Goal: Entertainment & Leisure: Consume media (video, audio)

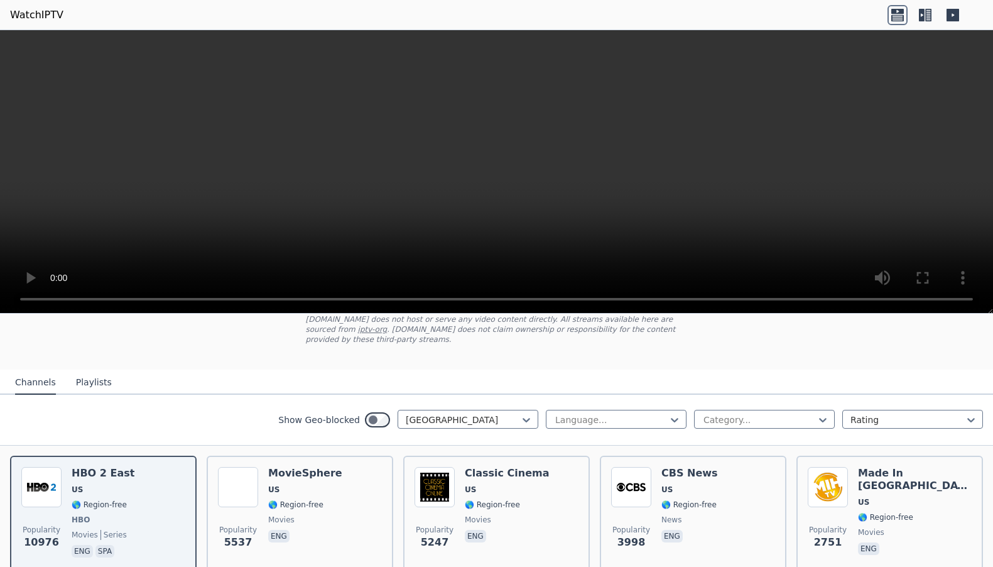
scroll to position [15, 0]
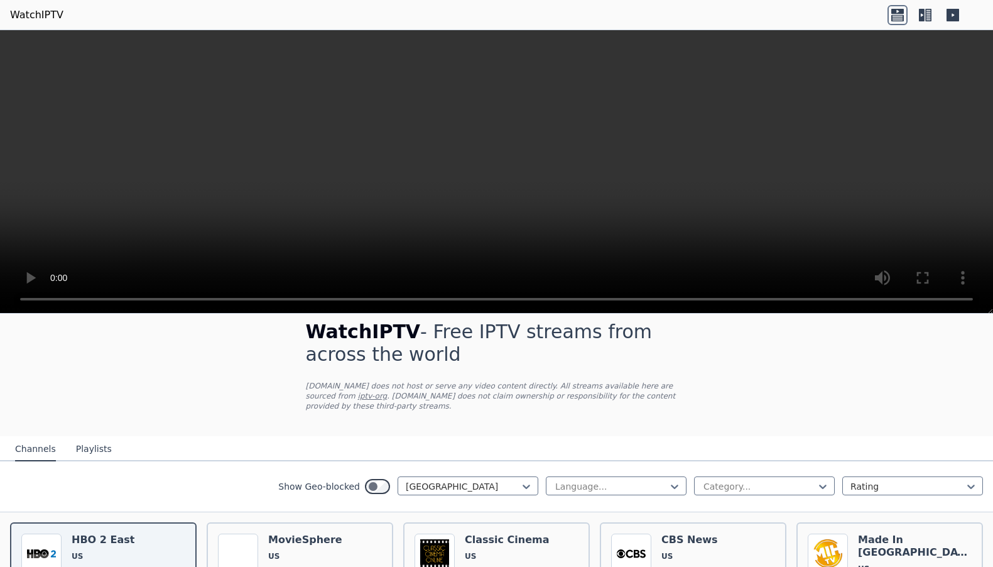
click at [919, 19] on icon at bounding box center [922, 15] width 6 height 13
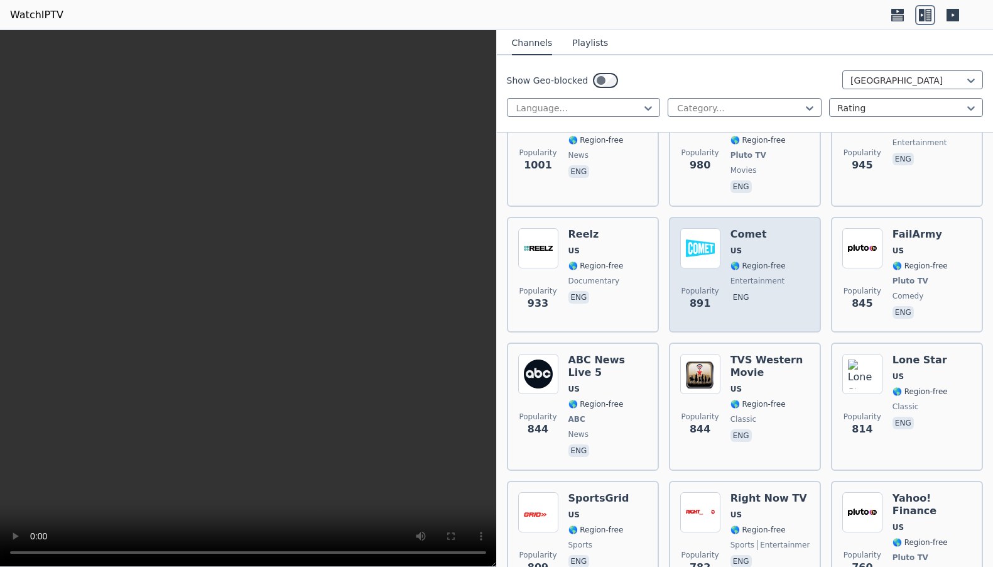
scroll to position [1474, 0]
click at [749, 252] on div "Comet US 🌎 Region-free entertainment eng" at bounding box center [758, 273] width 55 height 93
click at [749, 251] on div "Comet US 🌎 Region-free entertainment eng" at bounding box center [758, 273] width 55 height 93
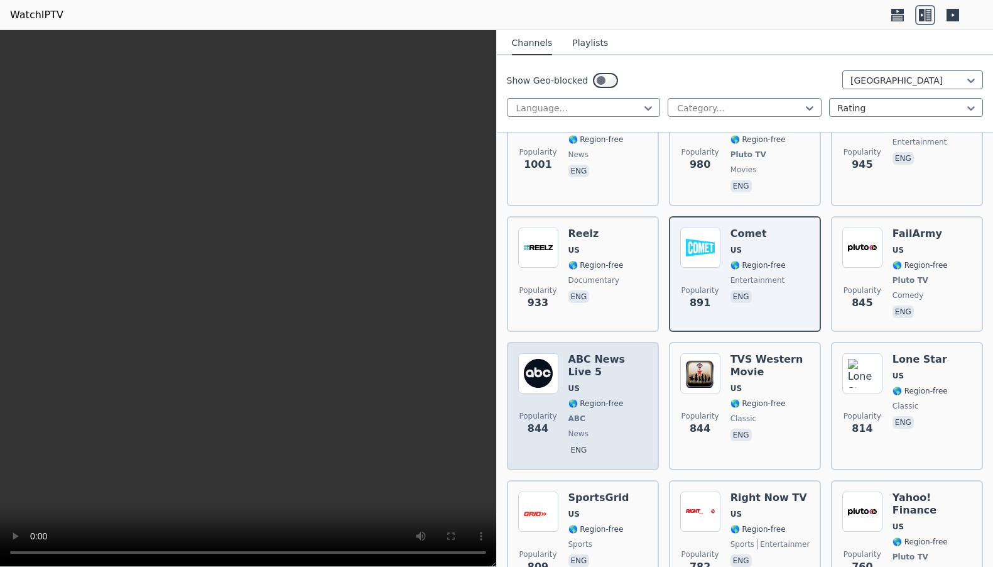
click at [595, 357] on div "ABC News Live 5 US 🌎 Region-free ABC news eng" at bounding box center [608, 406] width 79 height 106
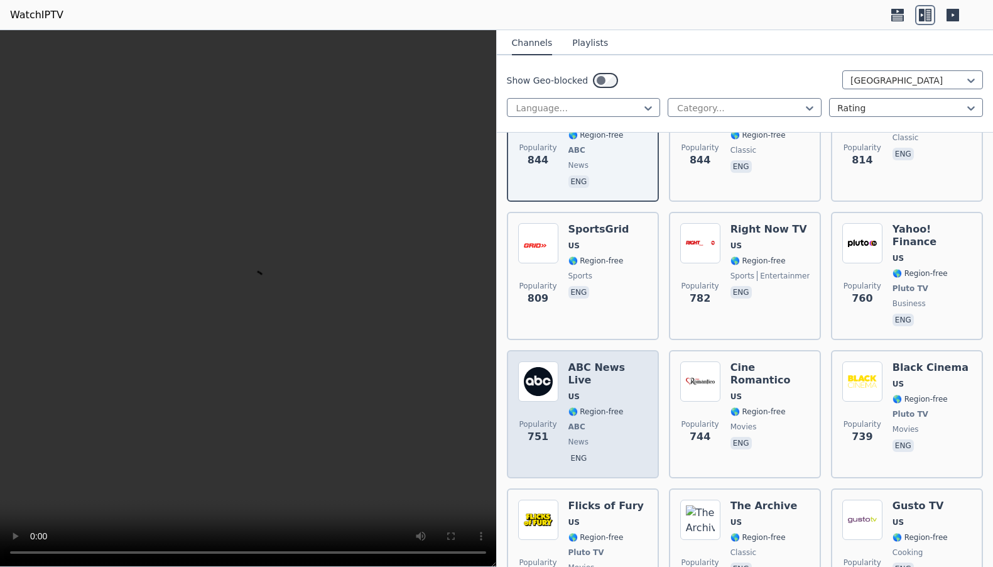
scroll to position [1765, 0]
